Goal: Information Seeking & Learning: Learn about a topic

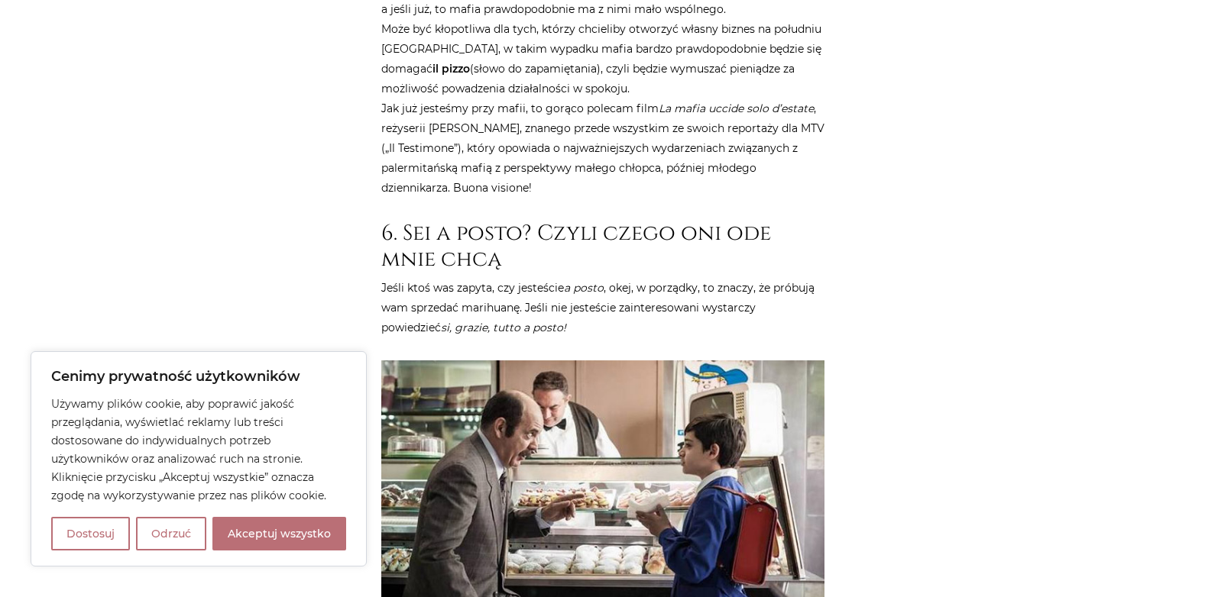
scroll to position [3034, 0]
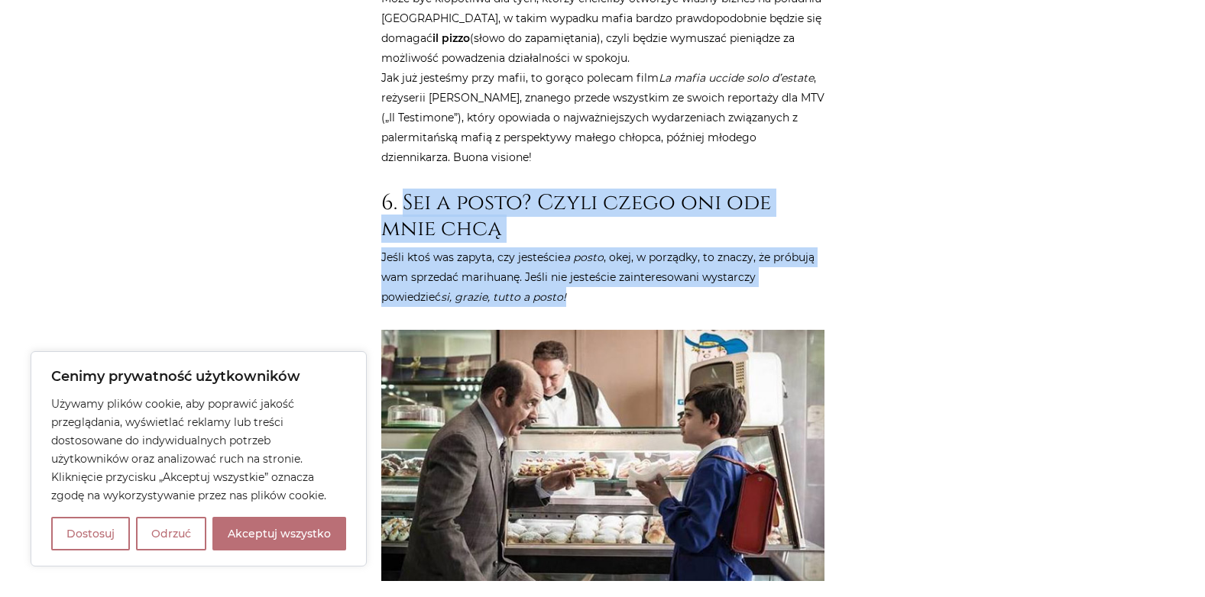
drag, startPoint x: 406, startPoint y: 141, endPoint x: 530, endPoint y: 233, distance: 154.0
copy article "Sei a posto? Czyli czego oni ode mnie chcą Jeśli ktoś was zapyta, czy jesteście…"
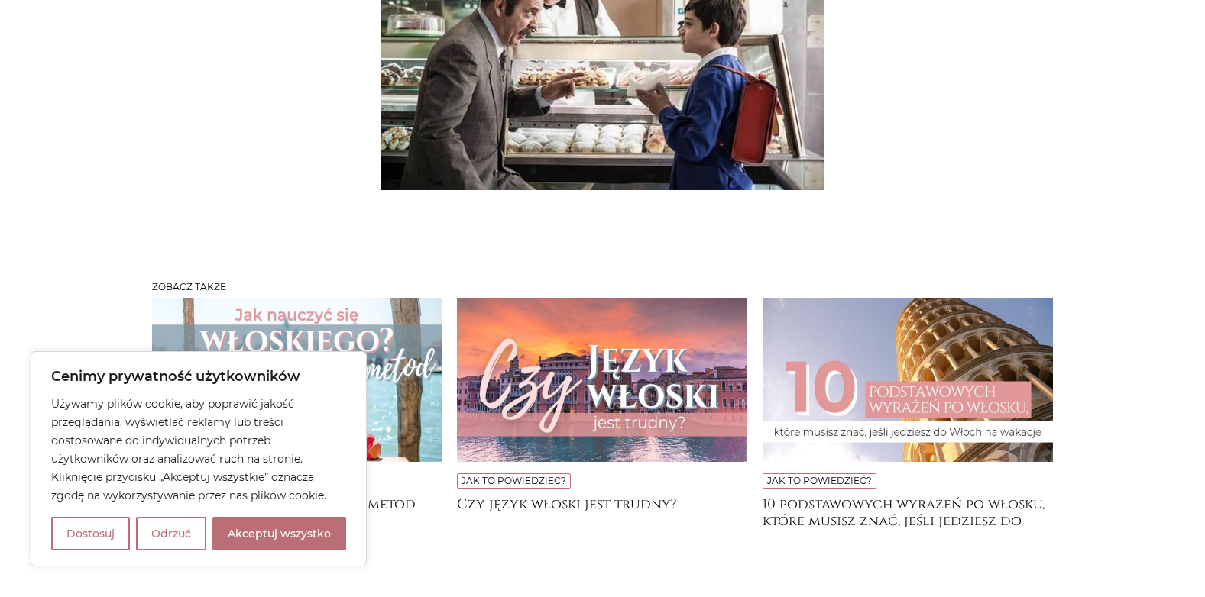
scroll to position [3523, 0]
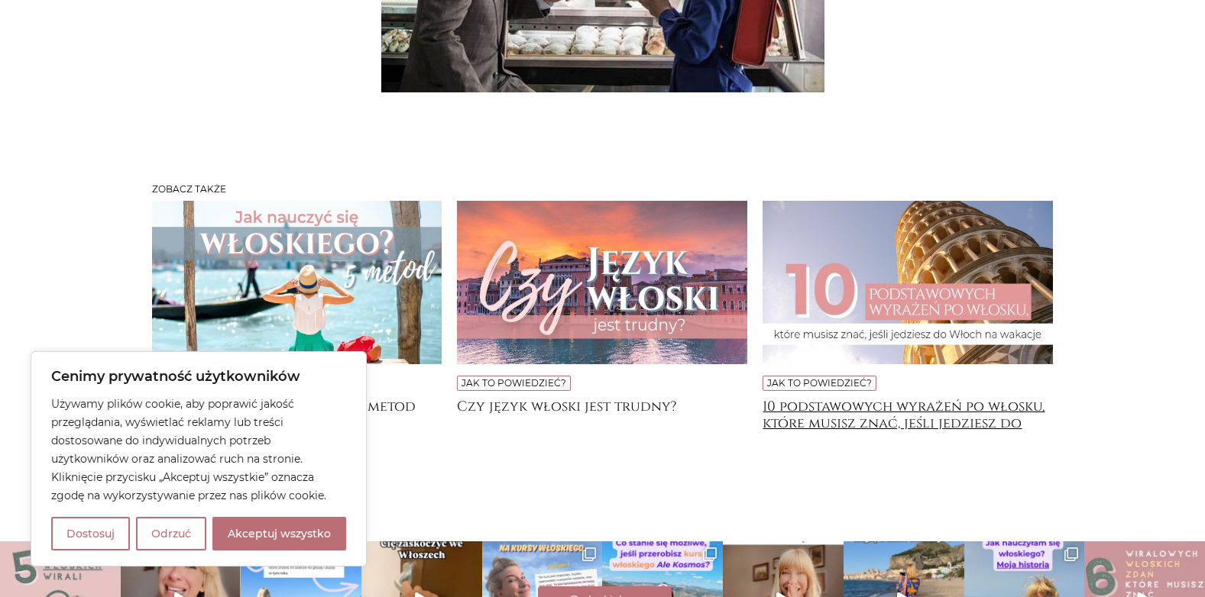
click at [878, 399] on h4 "10 podstawowych wyrażeń po włosku, które musisz znać, jeśli jedziesz do [GEOGRA…" at bounding box center [907, 414] width 290 height 31
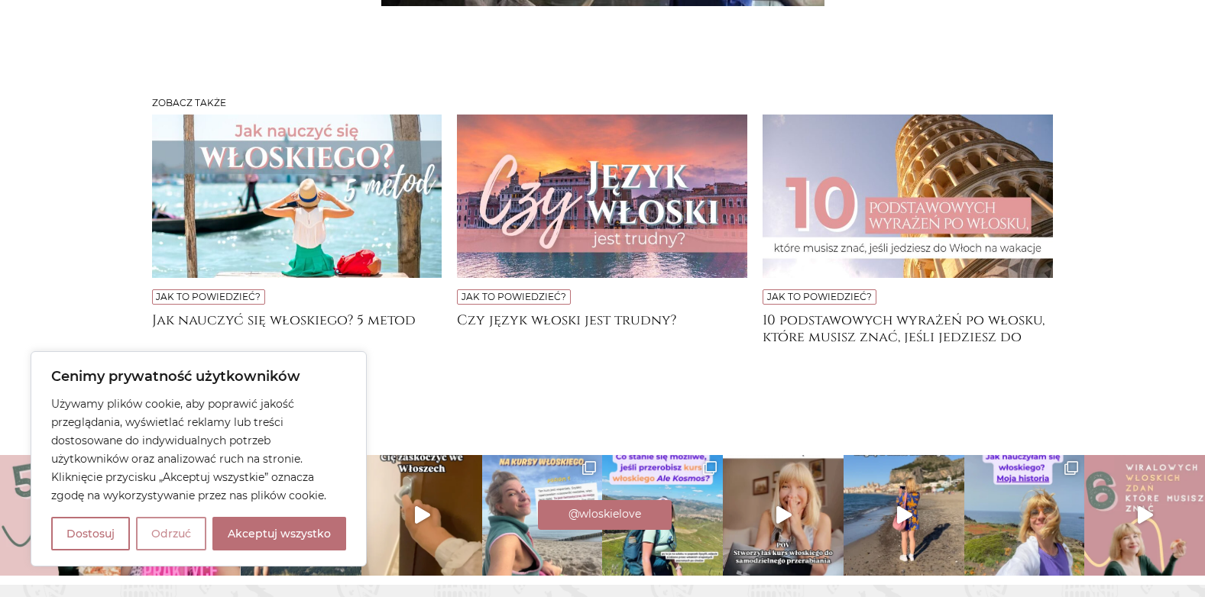
click at [169, 534] on button "Odrzuć" at bounding box center [171, 534] width 70 height 34
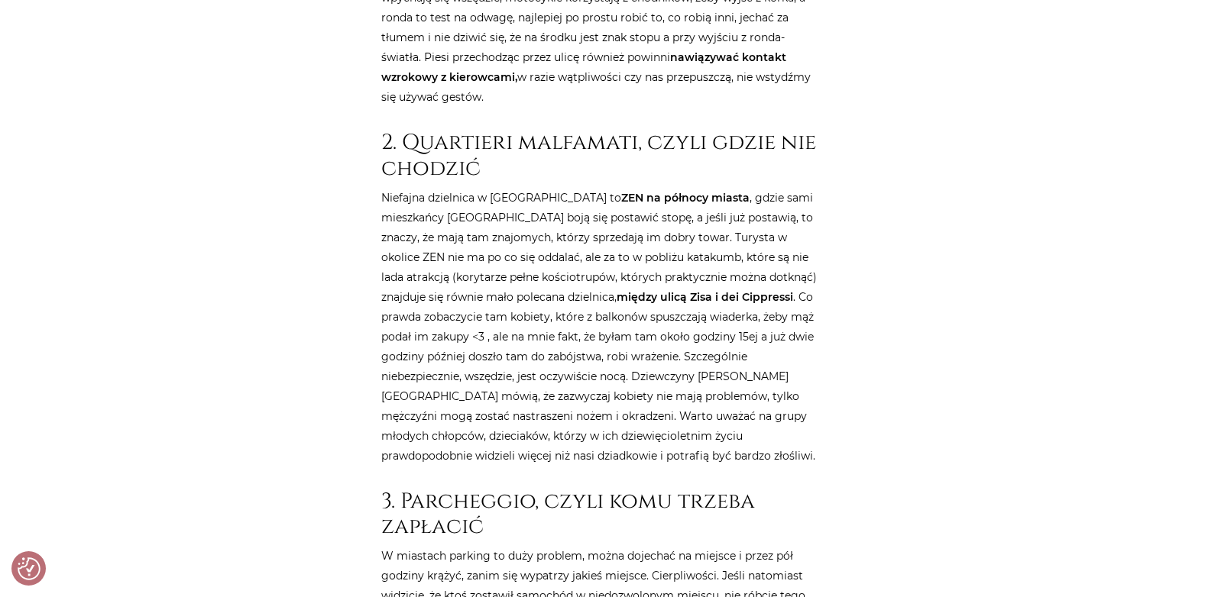
scroll to position [1121, 0]
